Goal: Information Seeking & Learning: Learn about a topic

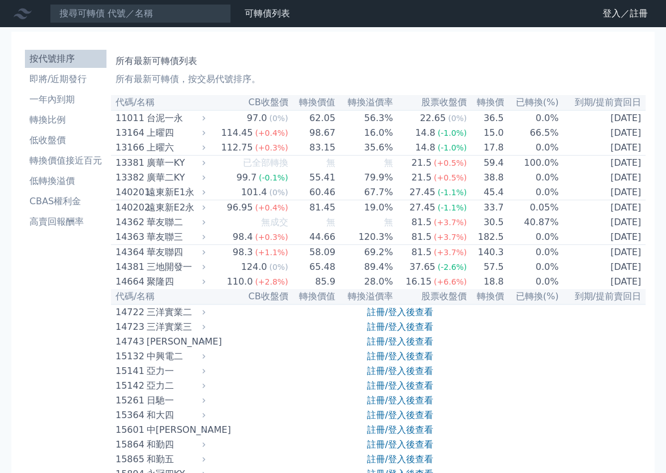
click at [42, 71] on link "即將/近期發行" at bounding box center [65, 79] width 81 height 18
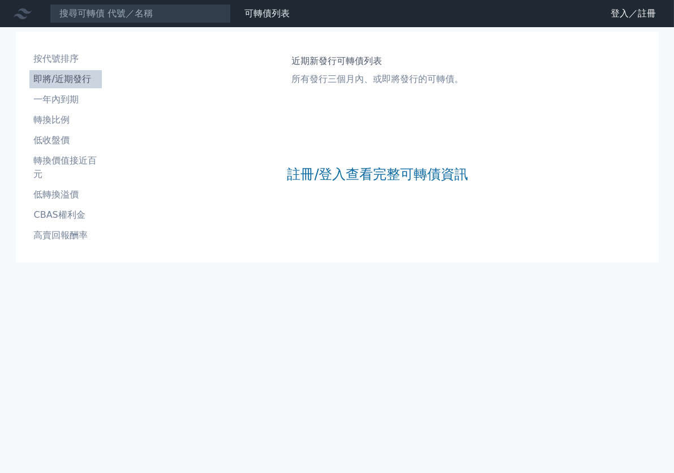
click at [328, 164] on div "註冊/登入查看完整可轉債資訊" at bounding box center [377, 174] width 181 height 149
click at [328, 170] on link "註冊/登入查看完整可轉債資訊" at bounding box center [377, 174] width 181 height 18
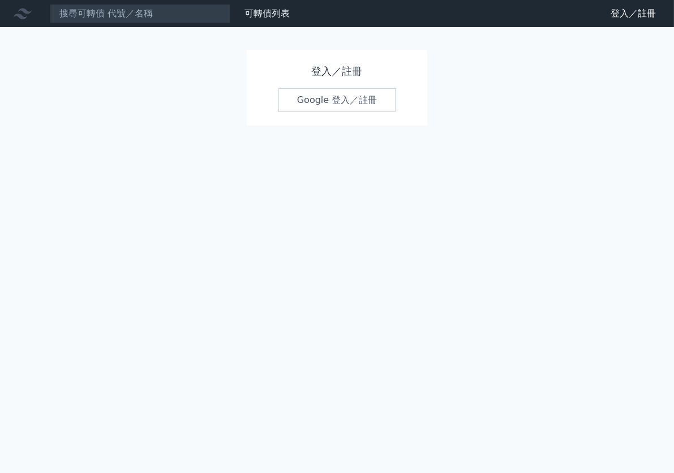
click at [314, 114] on div "登入／註冊 Google 登入／註冊" at bounding box center [337, 88] width 181 height 76
click at [311, 107] on link "Google 登入／註冊" at bounding box center [337, 100] width 118 height 24
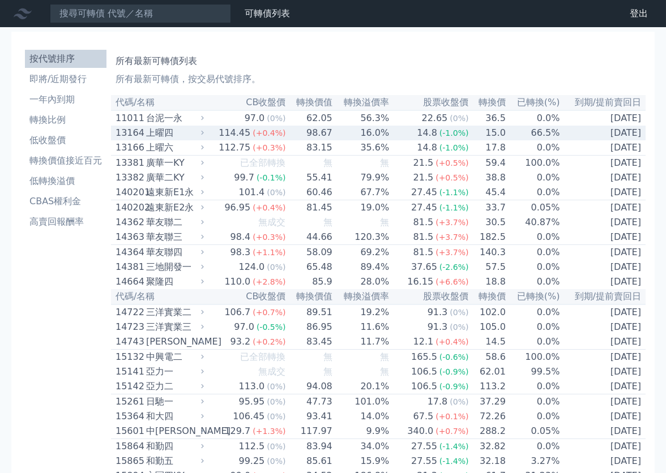
click at [139, 128] on div "13164" at bounding box center [129, 133] width 28 height 14
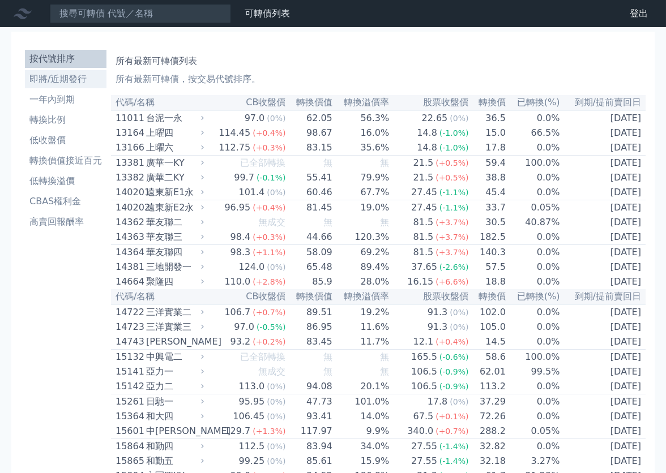
click at [91, 84] on li "即將/近期發行" at bounding box center [65, 79] width 81 height 14
